Goal: Transaction & Acquisition: Purchase product/service

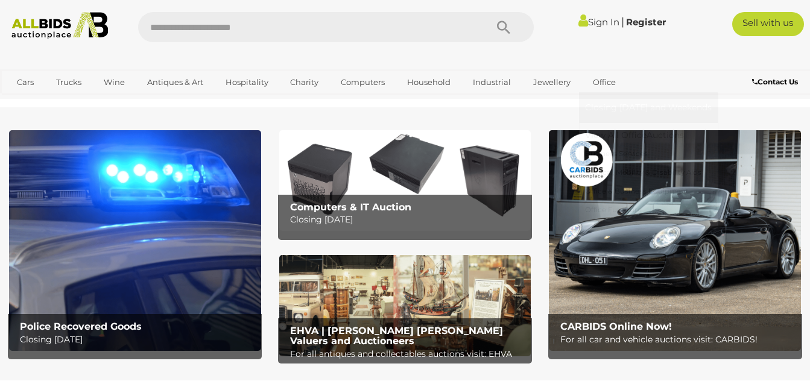
click at [599, 89] on link "Office" at bounding box center [604, 82] width 39 height 20
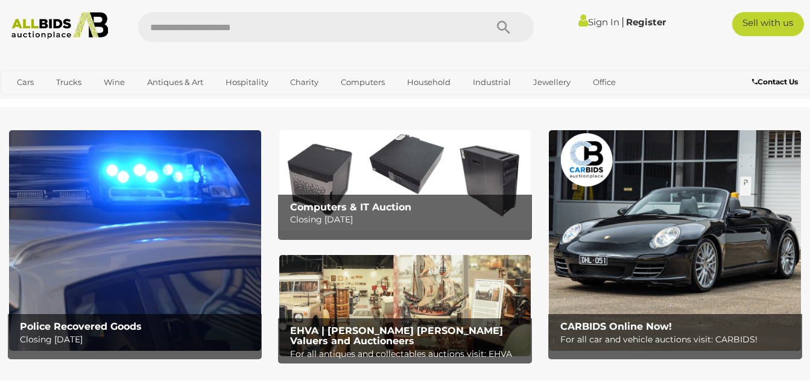
click at [594, 25] on link "Sign In" at bounding box center [598, 21] width 41 height 11
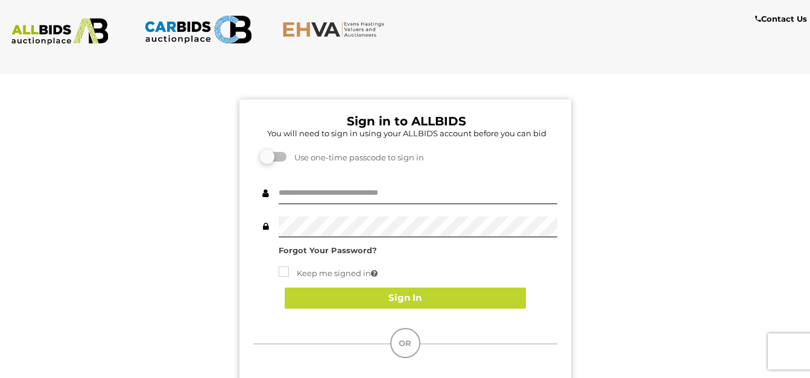
click at [55, 39] on img at bounding box center [60, 31] width 108 height 27
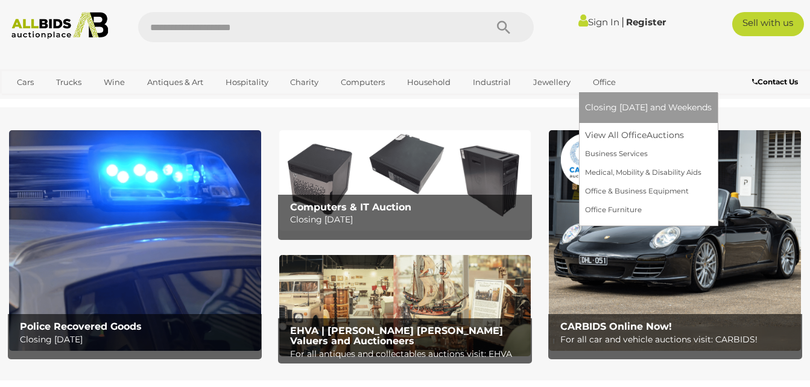
click at [596, 82] on link "Office" at bounding box center [604, 82] width 39 height 20
click at [615, 134] on link "View All Office Auctions" at bounding box center [648, 135] width 127 height 19
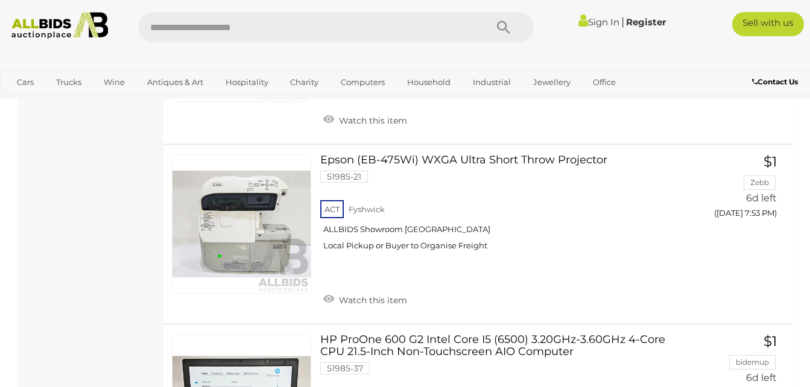
scroll to position [3086, 0]
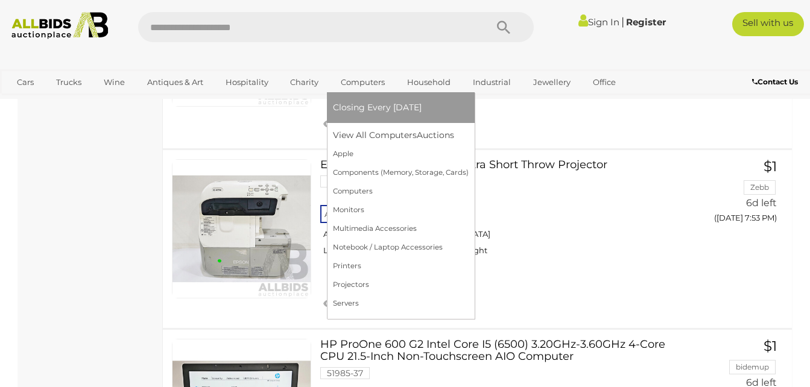
click at [356, 82] on link "Computers" at bounding box center [363, 82] width 60 height 20
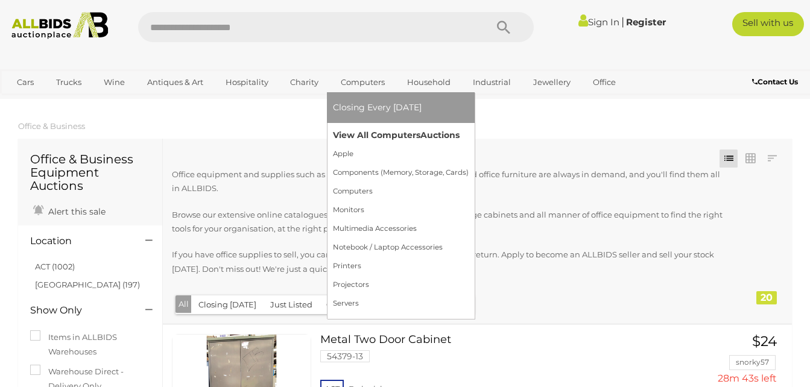
click at [375, 138] on link "View All Computers Auctions" at bounding box center [401, 135] width 136 height 19
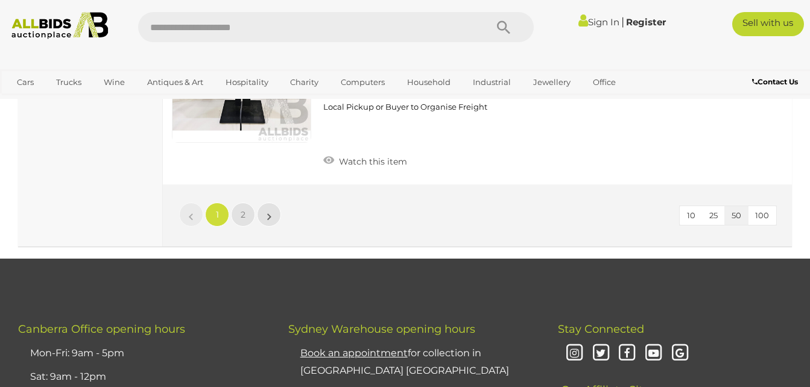
scroll to position [9588, 0]
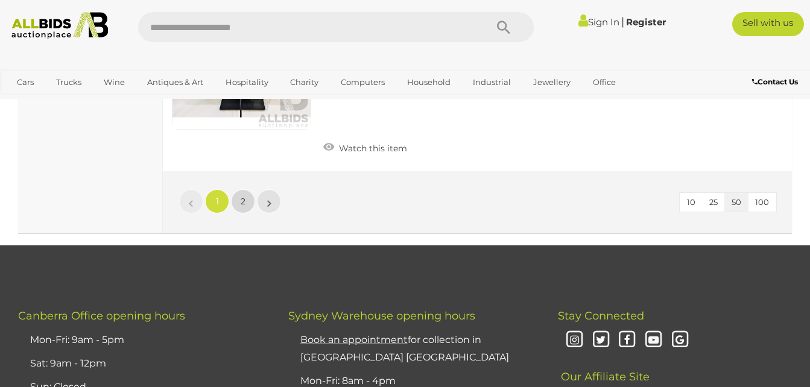
click at [243, 203] on span "2" at bounding box center [243, 201] width 5 height 11
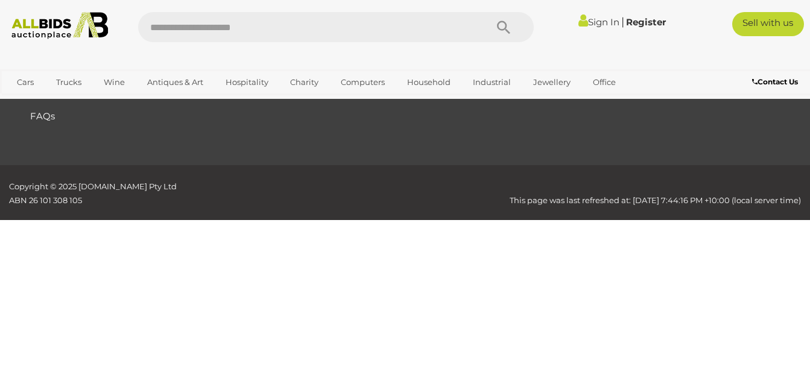
scroll to position [203, 0]
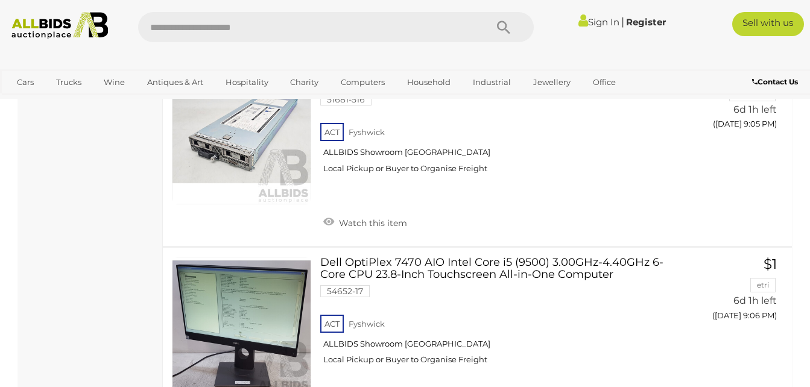
scroll to position [4447, 0]
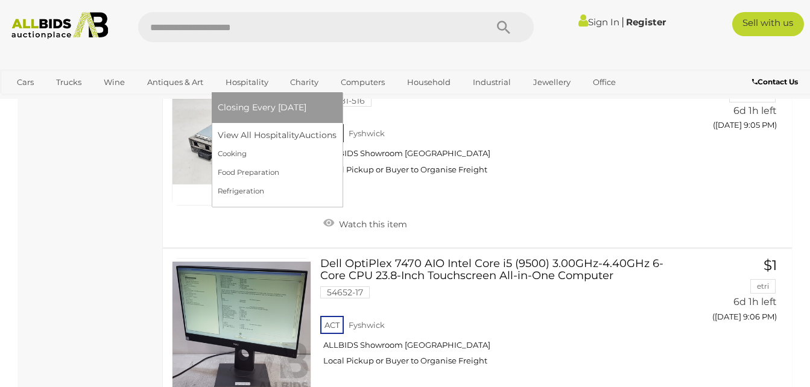
click at [243, 89] on link "Hospitality" at bounding box center [247, 82] width 58 height 20
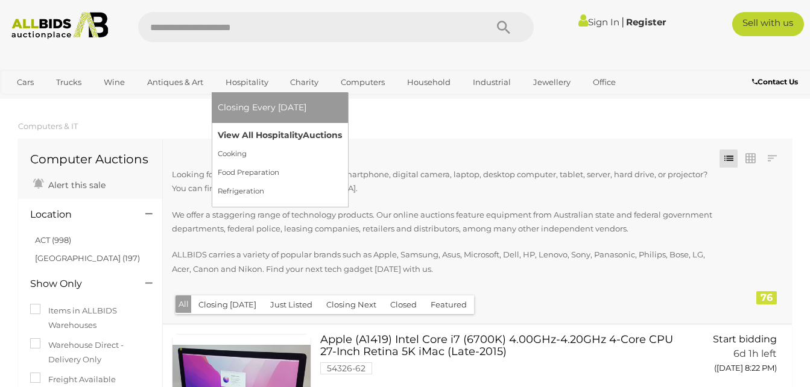
click at [284, 143] on link "View All Hospitality Auctions" at bounding box center [280, 135] width 124 height 19
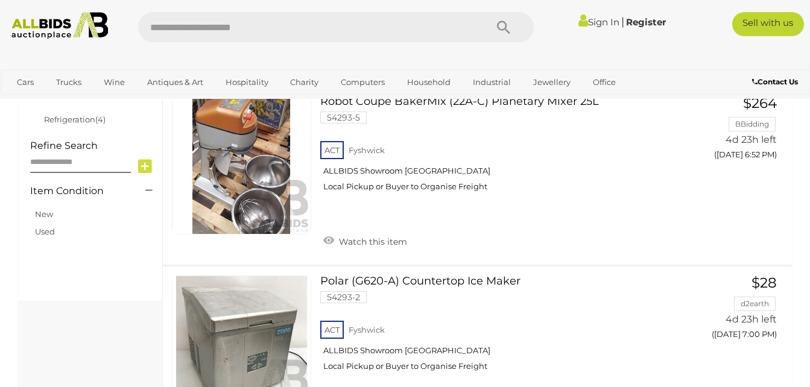
scroll to position [426, 0]
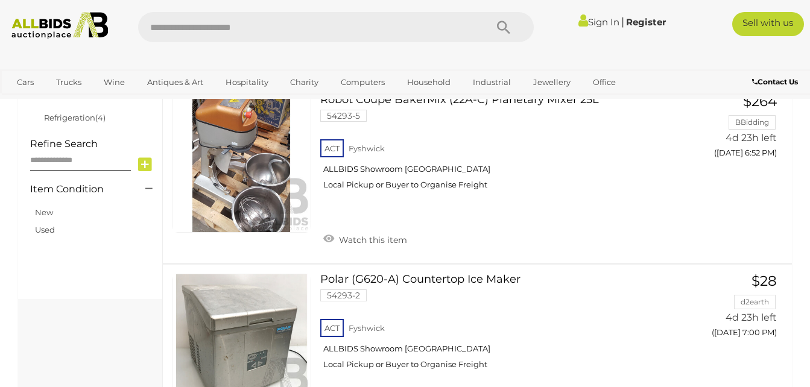
click at [254, 216] on img at bounding box center [241, 164] width 138 height 138
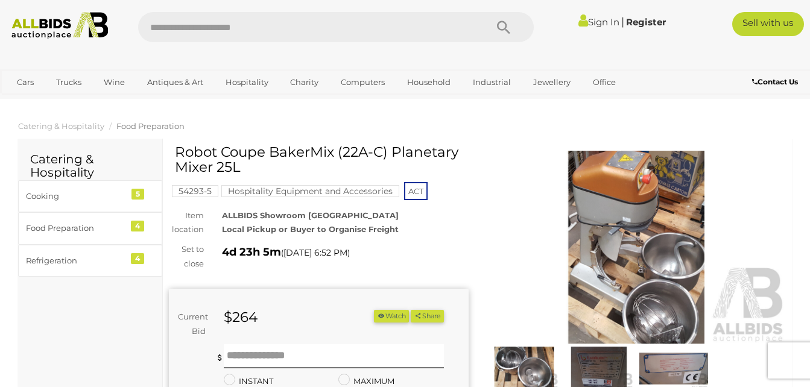
click at [646, 271] on img at bounding box center [637, 247] width 300 height 193
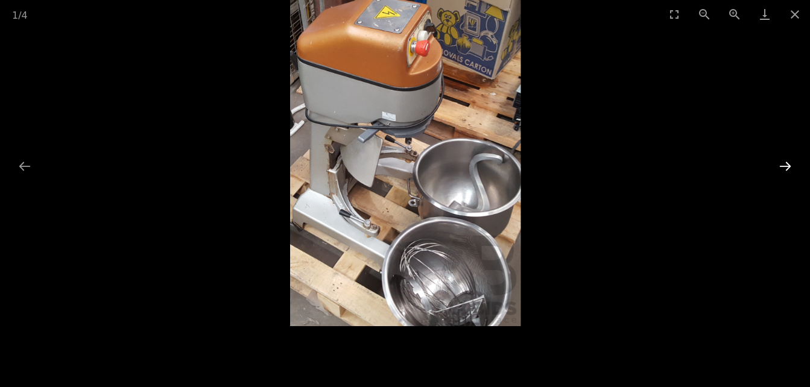
click at [784, 162] on button "Next slide" at bounding box center [784, 166] width 25 height 24
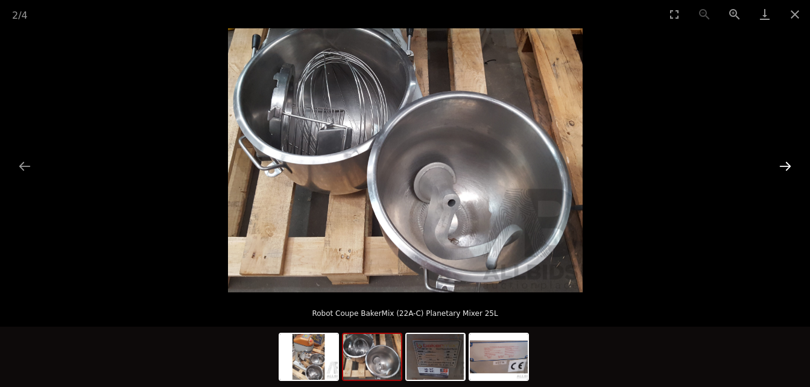
click at [777, 165] on button "Next slide" at bounding box center [784, 166] width 25 height 24
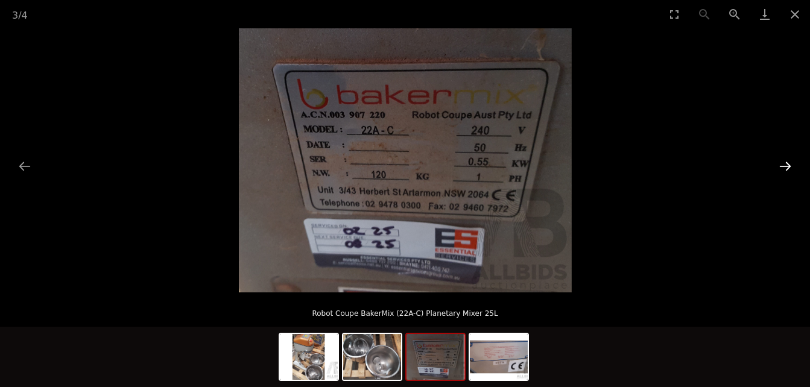
click at [787, 175] on button "Next slide" at bounding box center [784, 166] width 25 height 24
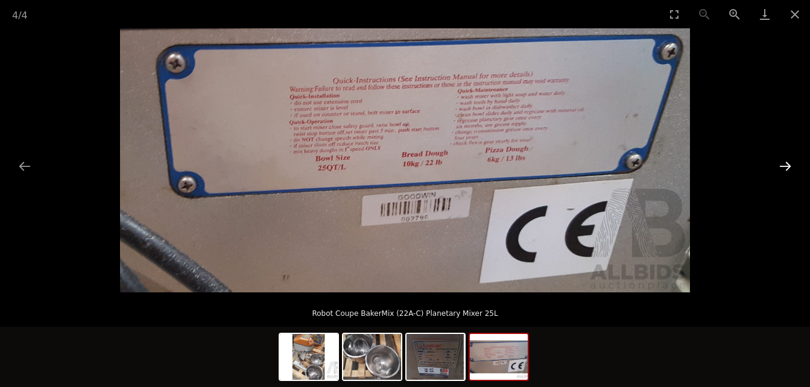
click at [789, 165] on button "Next slide" at bounding box center [784, 166] width 25 height 24
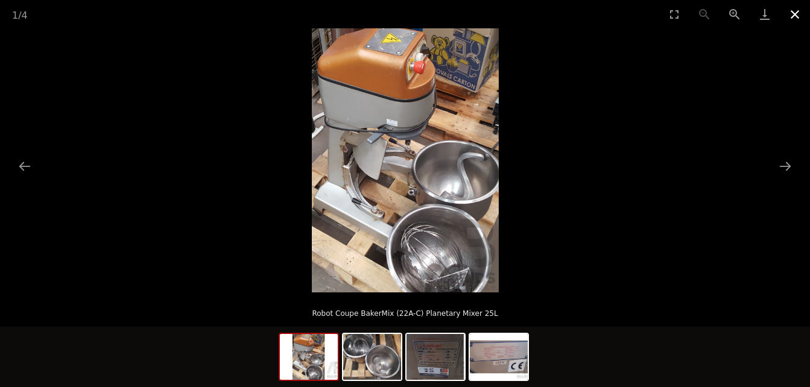
click at [804, 10] on button "Close gallery" at bounding box center [795, 14] width 30 height 28
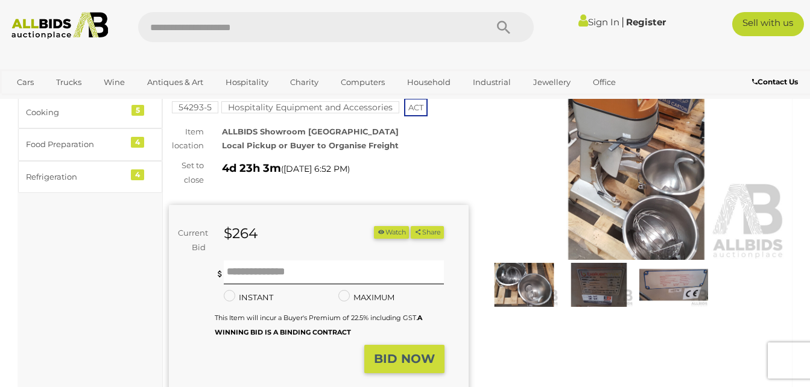
scroll to position [85, 0]
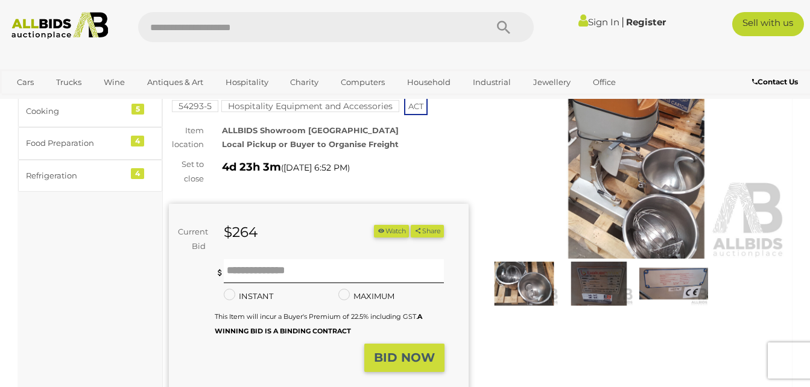
click at [639, 163] on img at bounding box center [637, 162] width 300 height 193
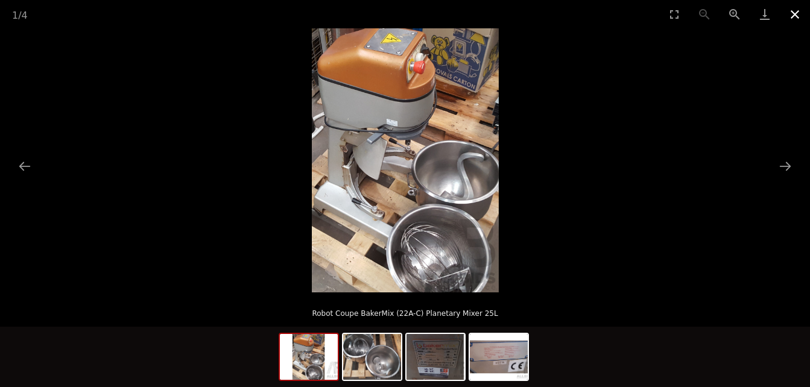
click at [796, 14] on button "Close gallery" at bounding box center [795, 14] width 30 height 28
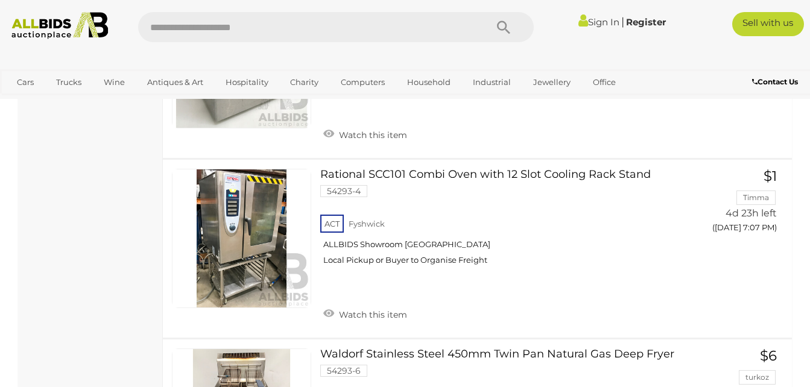
scroll to position [720, 0]
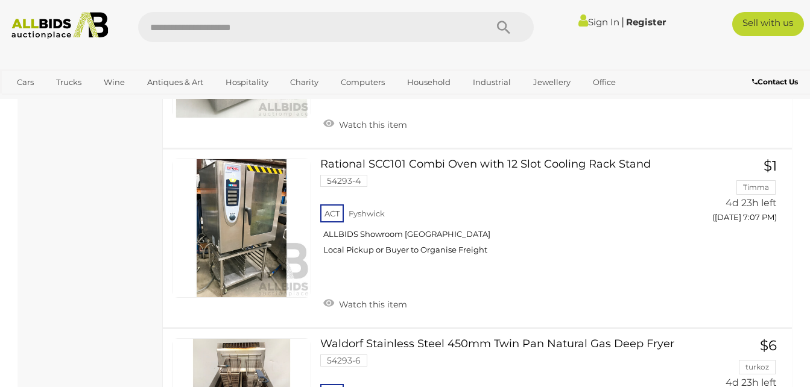
click at [249, 243] on link at bounding box center [241, 228] width 139 height 139
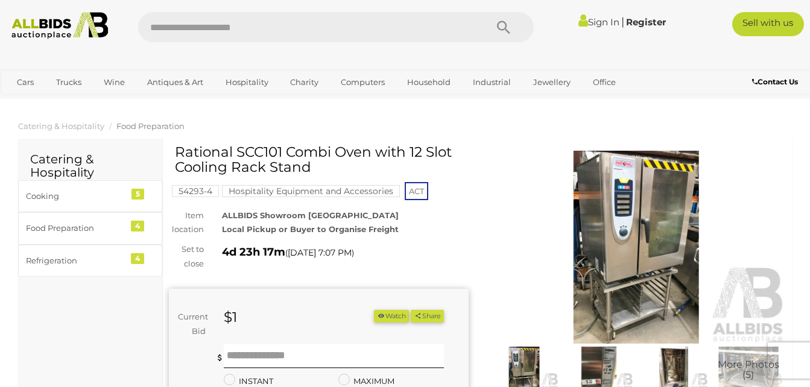
click at [642, 243] on img at bounding box center [637, 247] width 300 height 193
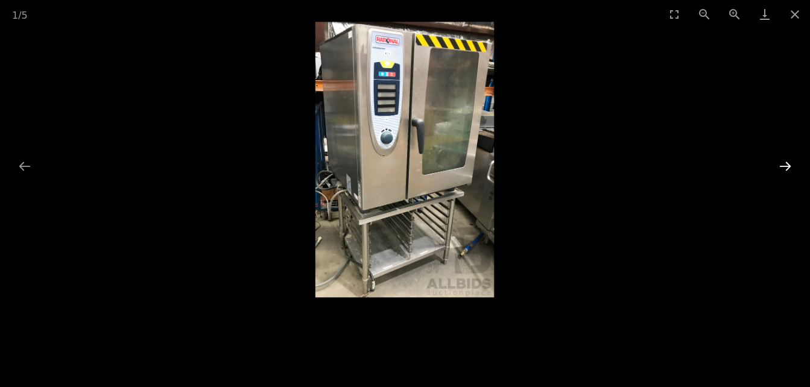
click at [790, 169] on button "Next slide" at bounding box center [784, 166] width 25 height 24
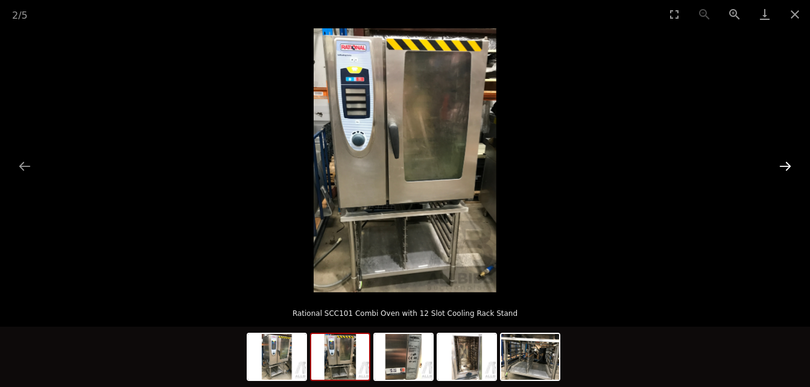
click at [792, 171] on button "Next slide" at bounding box center [784, 166] width 25 height 24
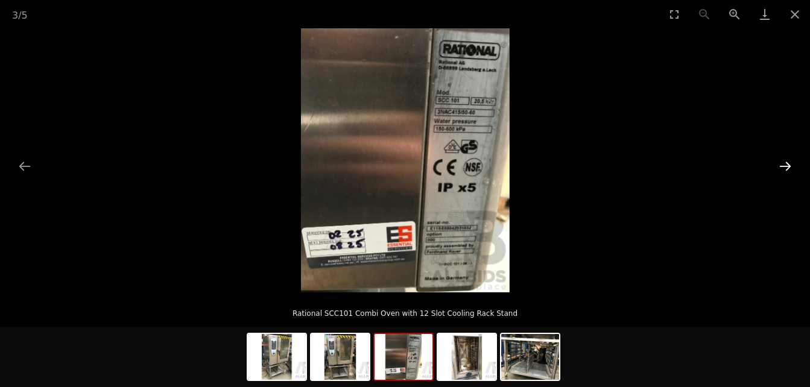
click at [793, 172] on button "Next slide" at bounding box center [784, 166] width 25 height 24
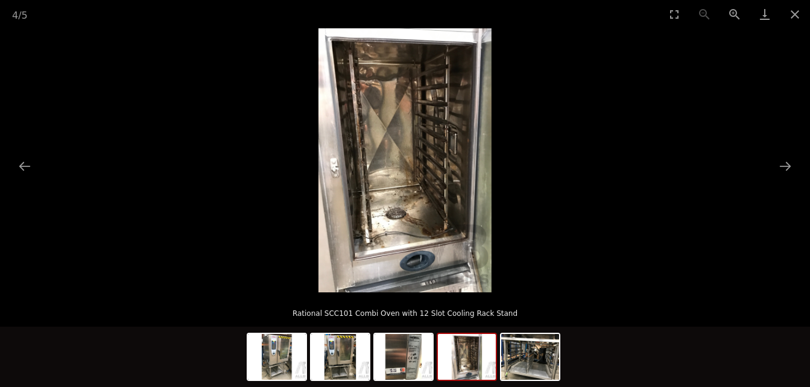
click at [434, 76] on img at bounding box center [404, 160] width 173 height 264
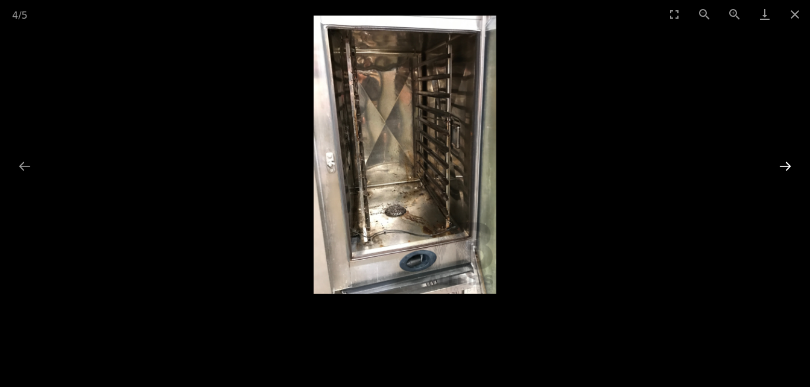
click at [787, 164] on button "Next slide" at bounding box center [784, 166] width 25 height 24
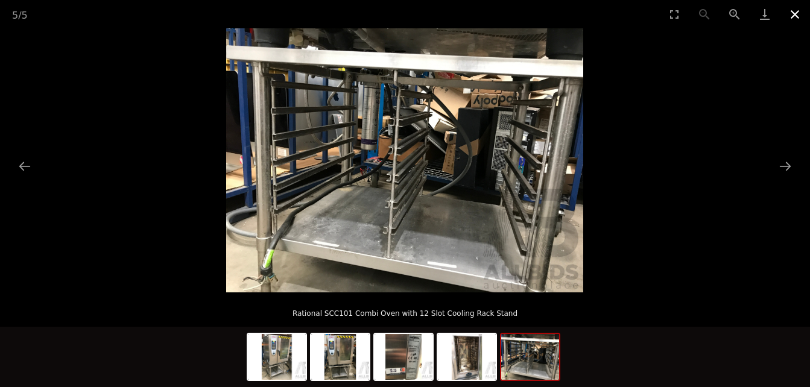
click at [802, 15] on button "Close gallery" at bounding box center [795, 14] width 30 height 28
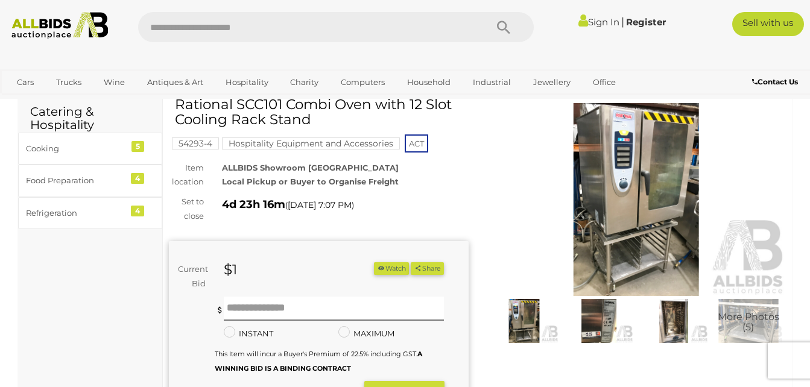
scroll to position [7, 0]
